Goal: Information Seeking & Learning: Learn about a topic

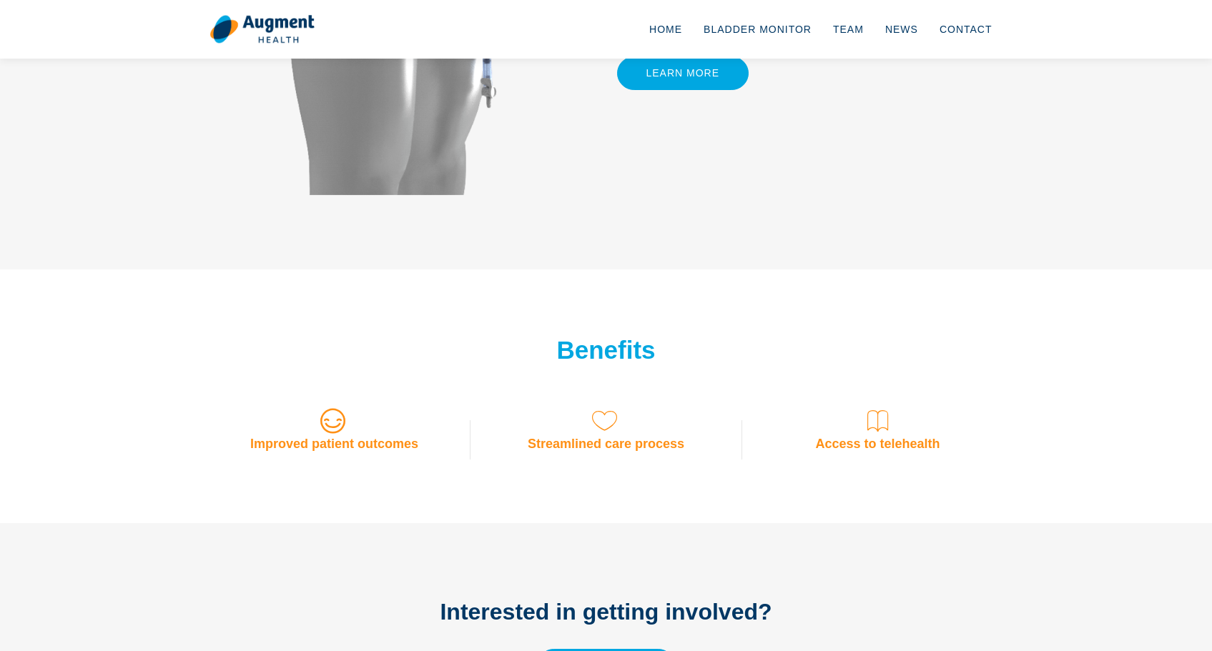
scroll to position [1113, 0]
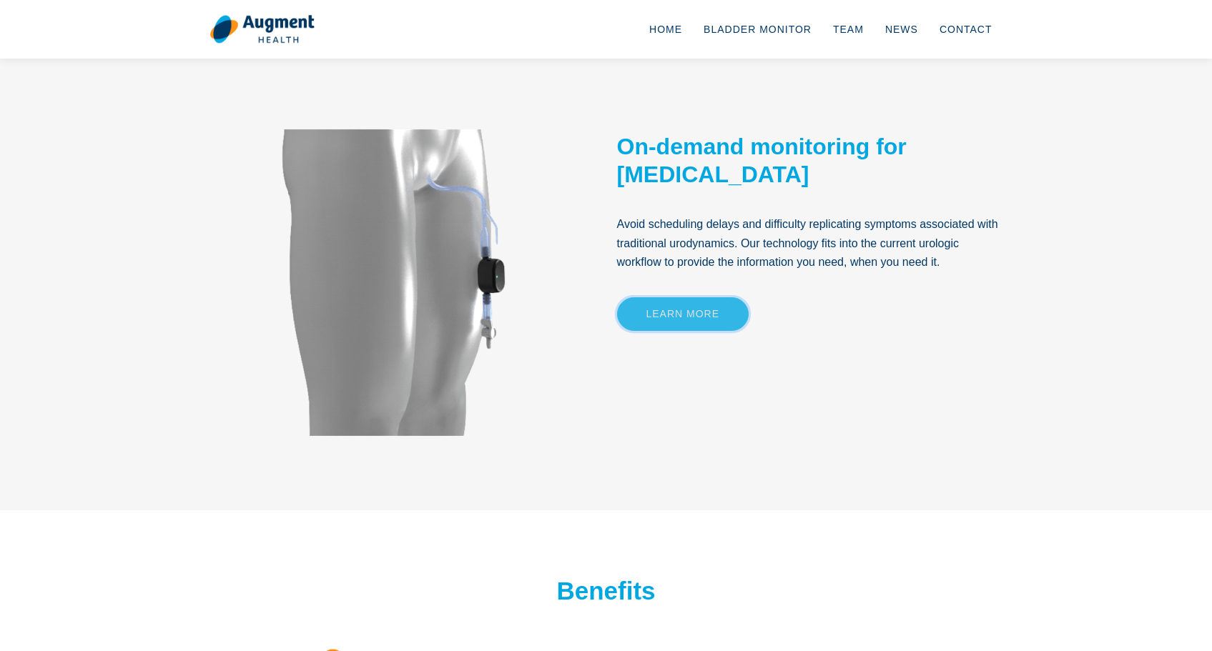
click at [691, 320] on link "Learn More" at bounding box center [683, 314] width 132 height 34
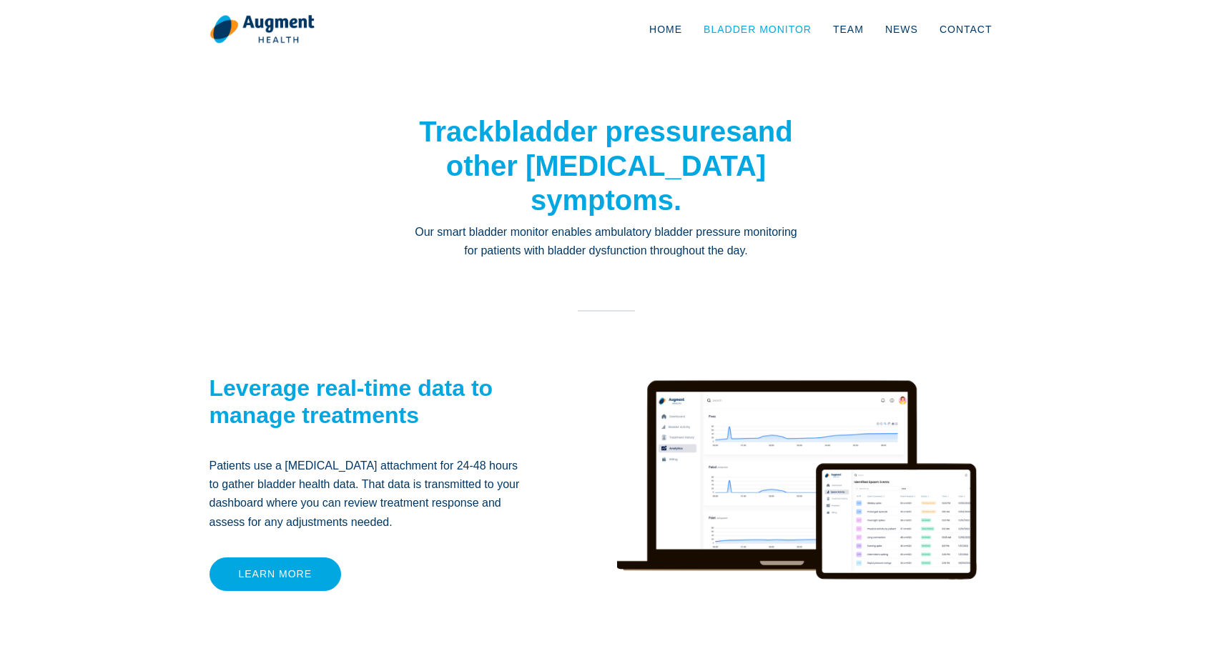
click at [745, 34] on link "Bladder Monitor" at bounding box center [757, 29] width 129 height 47
click at [277, 580] on link "Learn more" at bounding box center [275, 575] width 132 height 34
click at [671, 34] on link "Home" at bounding box center [665, 29] width 54 height 47
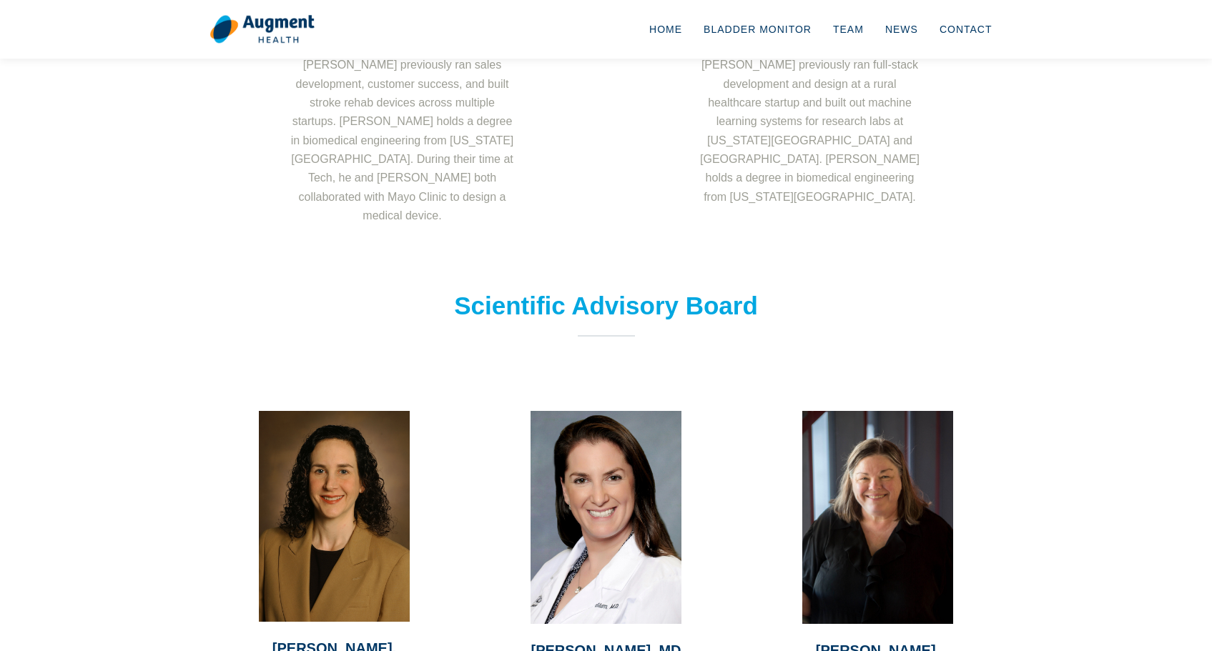
scroll to position [7, 0]
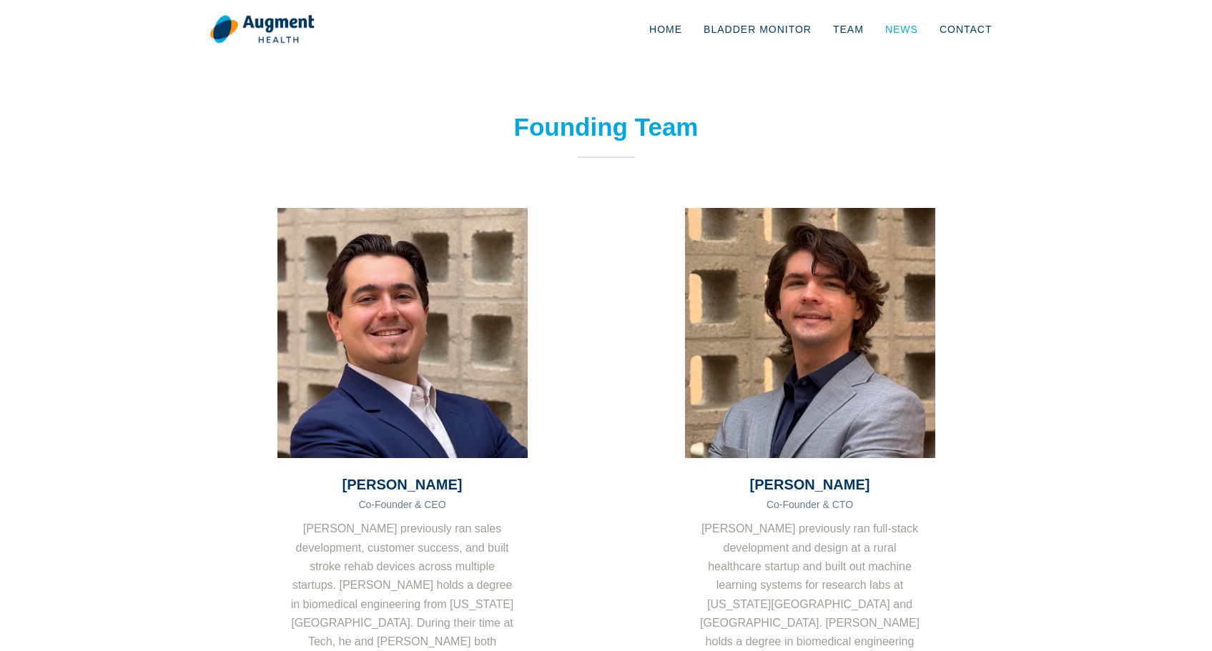
click at [906, 19] on link "News" at bounding box center [901, 29] width 54 height 47
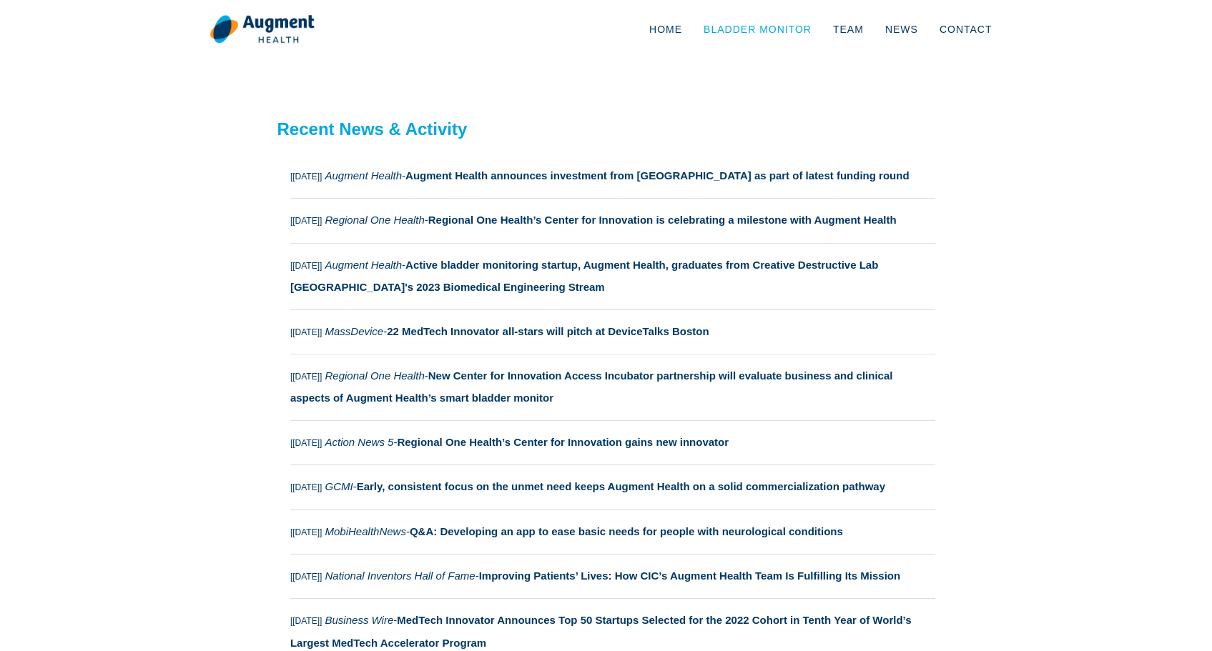
click at [737, 35] on link "Bladder Monitor" at bounding box center [757, 29] width 129 height 47
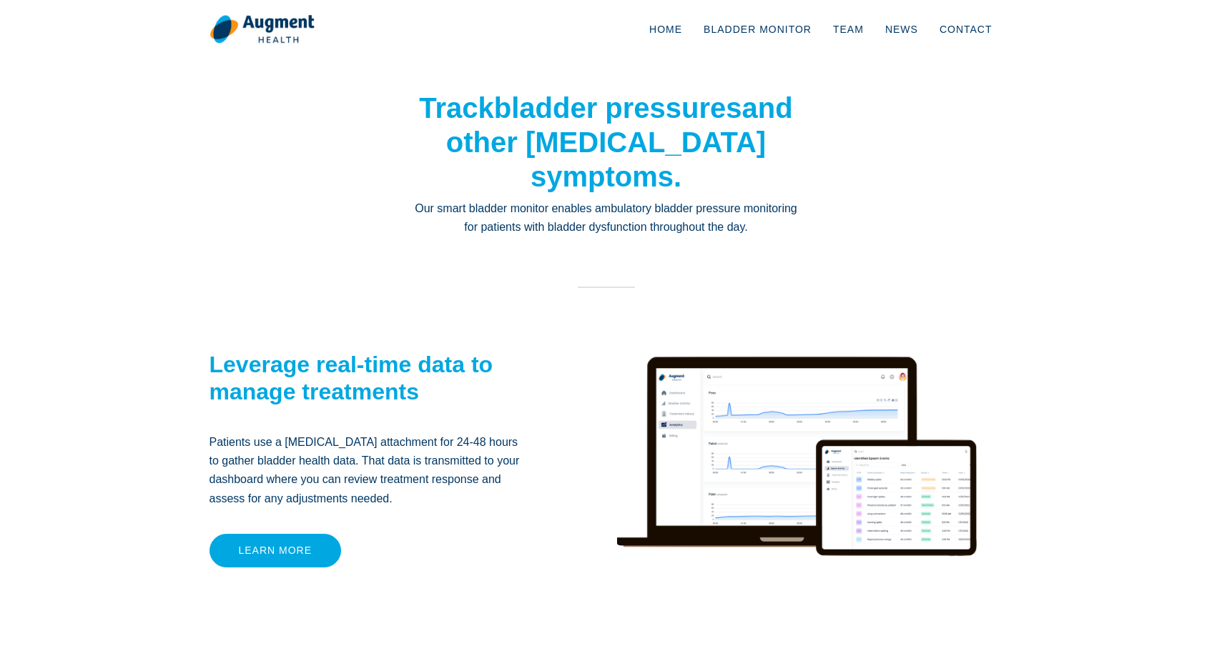
scroll to position [30, 0]
